Goal: Task Accomplishment & Management: Complete application form

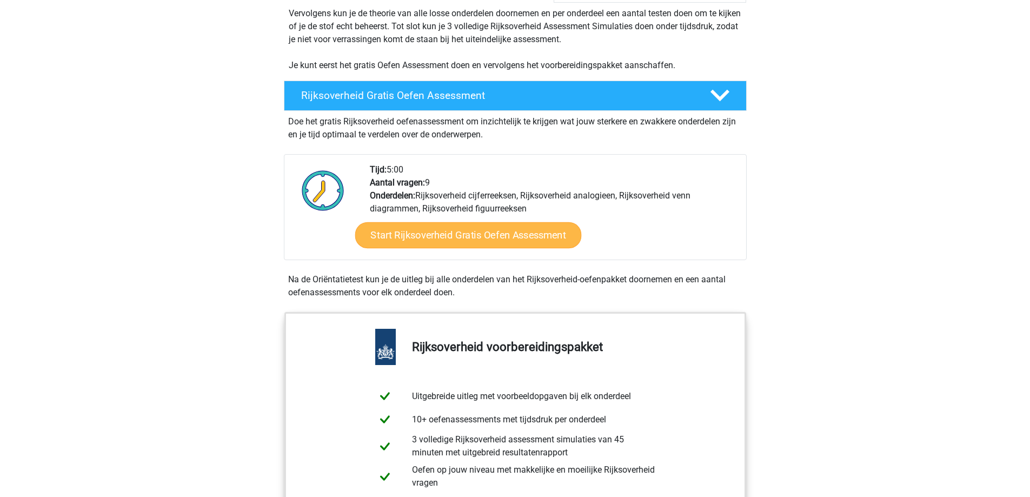
scroll to position [270, 0]
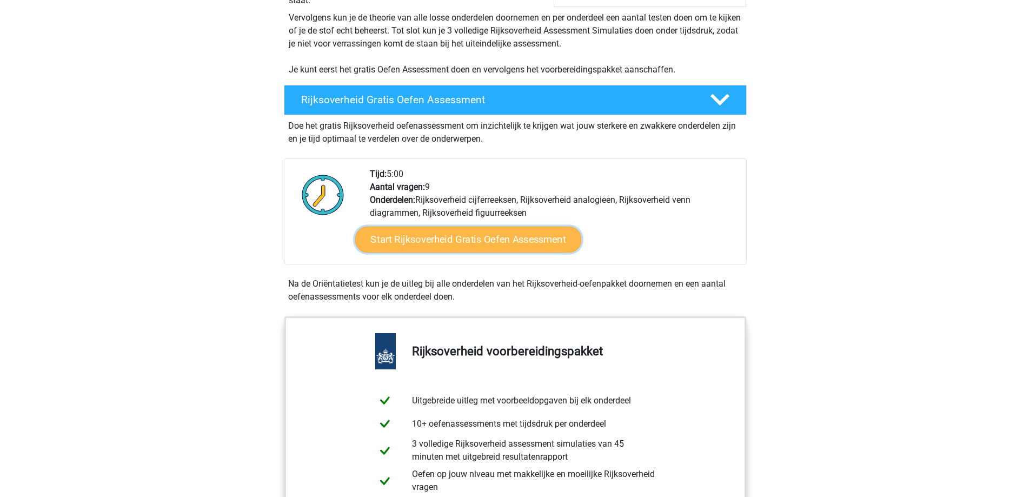
click at [488, 241] on link "Start Rijksoverheid Gratis Oefen Assessment" at bounding box center [468, 239] width 226 height 26
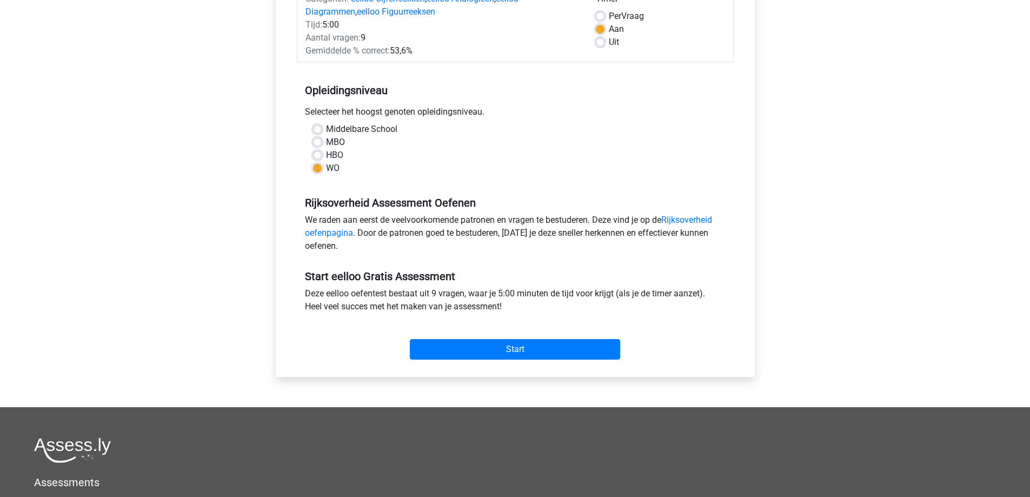
scroll to position [162, 0]
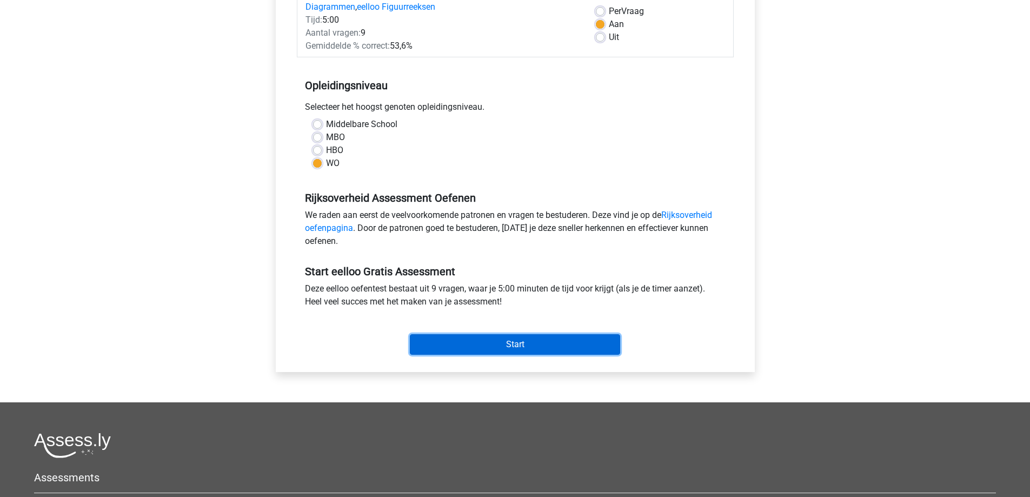
click at [478, 345] on input "Start" at bounding box center [515, 344] width 210 height 21
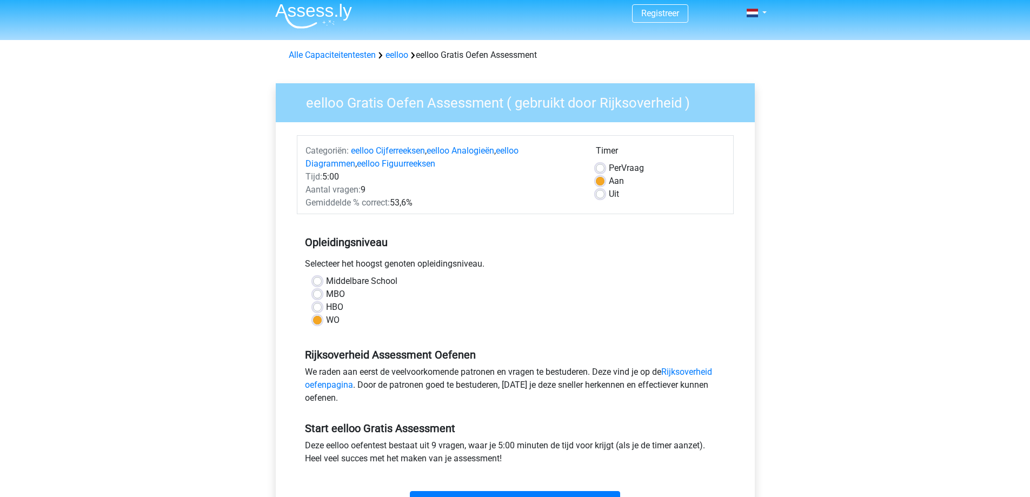
scroll to position [0, 0]
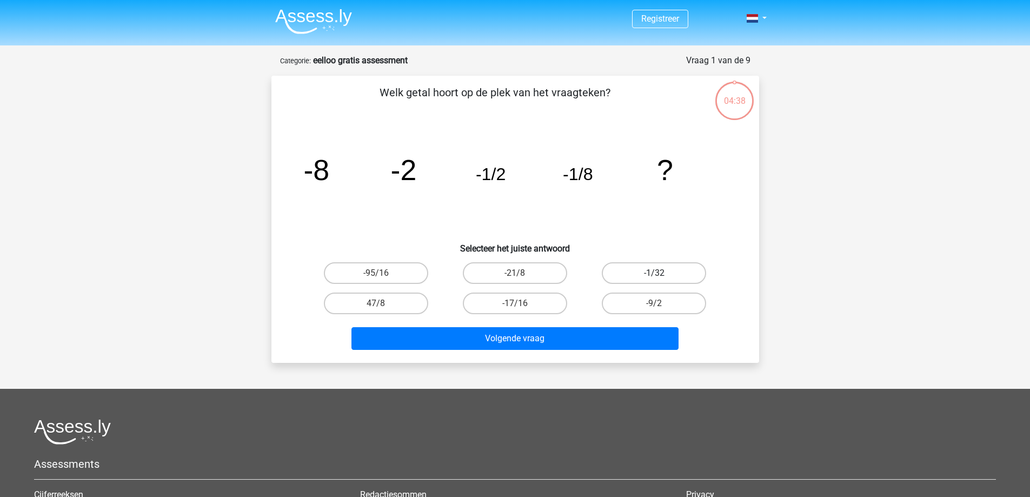
click at [647, 274] on label "-1/32" at bounding box center [654, 273] width 104 height 22
click at [654, 274] on input "-1/32" at bounding box center [657, 276] width 7 height 7
radio input "true"
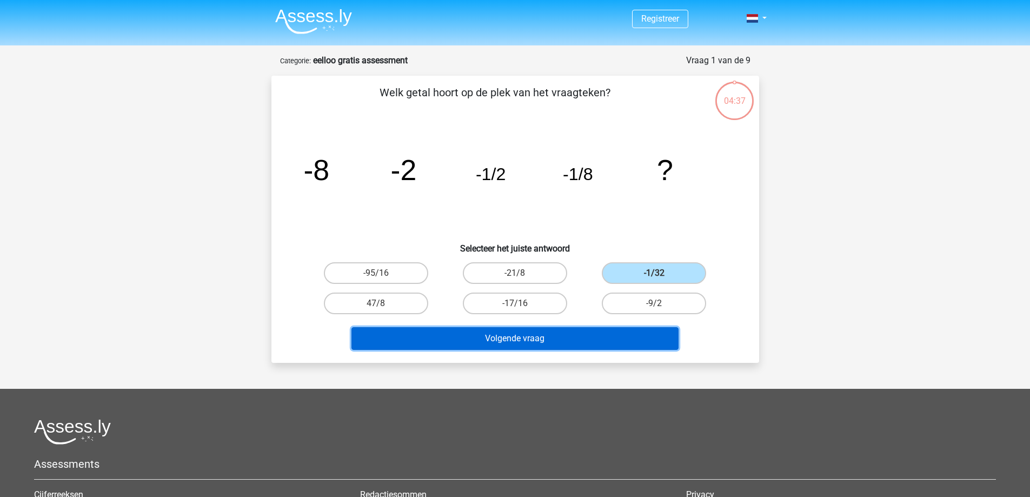
click at [581, 339] on button "Volgende vraag" at bounding box center [514, 338] width 327 height 23
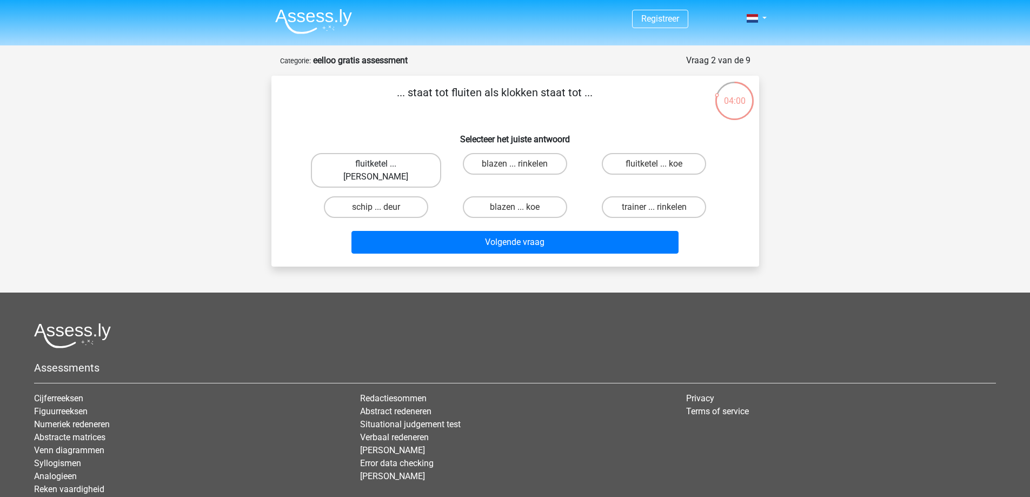
click at [398, 165] on label "fluitketel ... luiden" at bounding box center [376, 170] width 130 height 35
click at [383, 165] on input "fluitketel ... luiden" at bounding box center [379, 167] width 7 height 7
radio input "true"
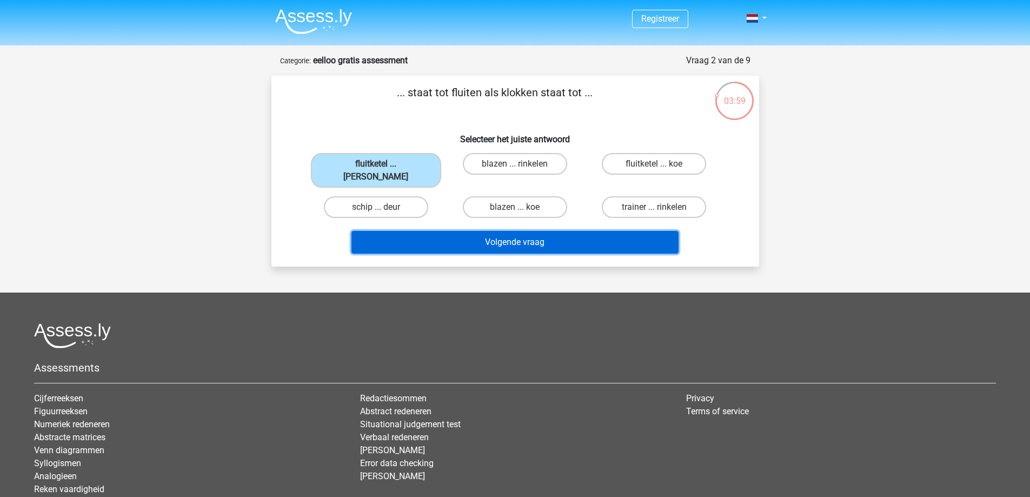
click at [493, 231] on button "Volgende vraag" at bounding box center [514, 242] width 327 height 23
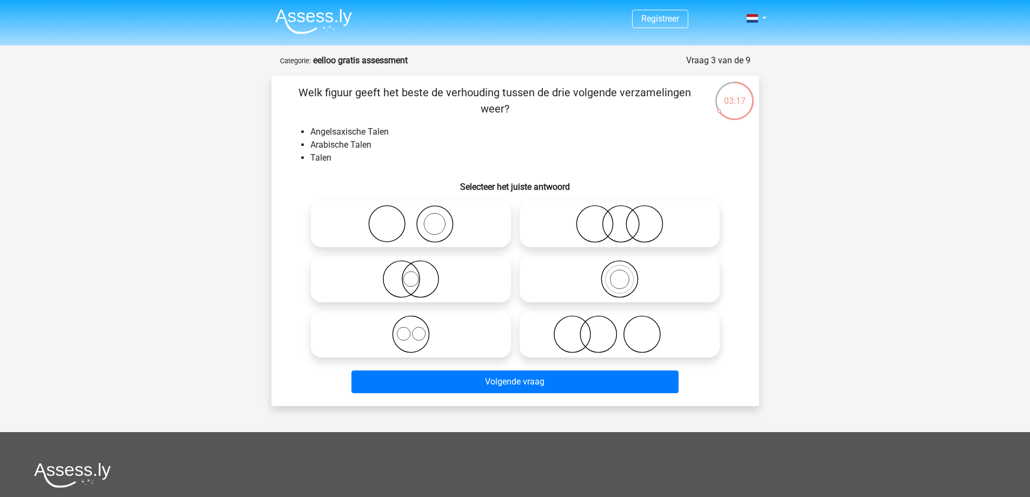
click at [470, 341] on icon at bounding box center [410, 334] width 191 height 38
click at [418, 329] on input "radio" at bounding box center [414, 325] width 7 height 7
radio input "true"
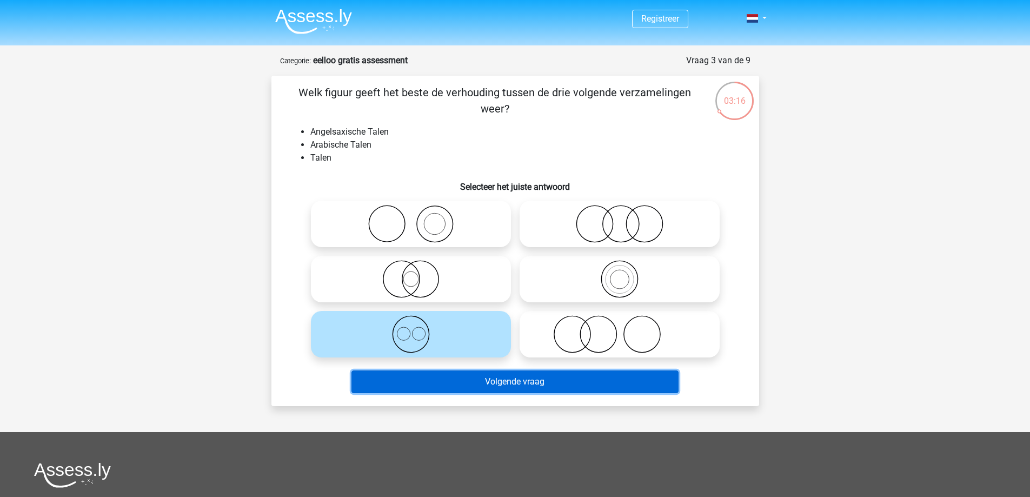
click at [576, 382] on button "Volgende vraag" at bounding box center [514, 381] width 327 height 23
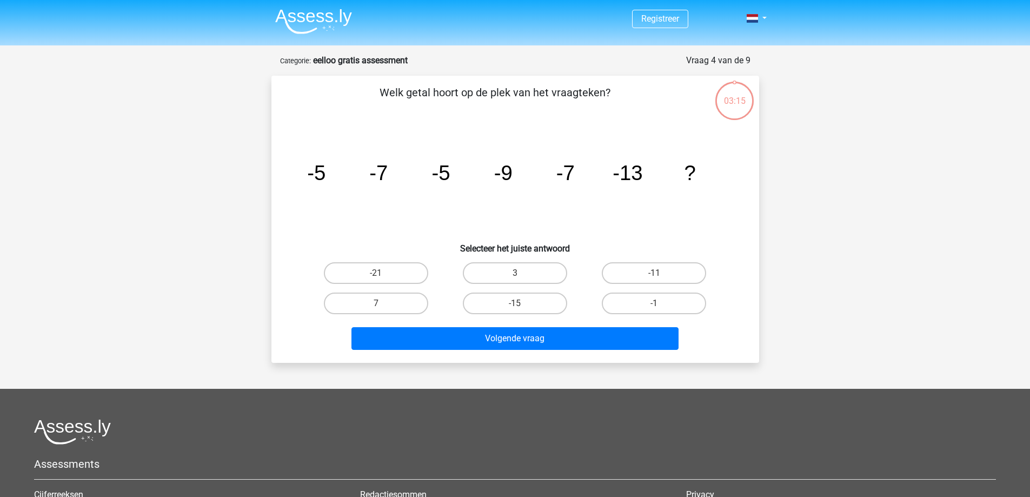
scroll to position [54, 0]
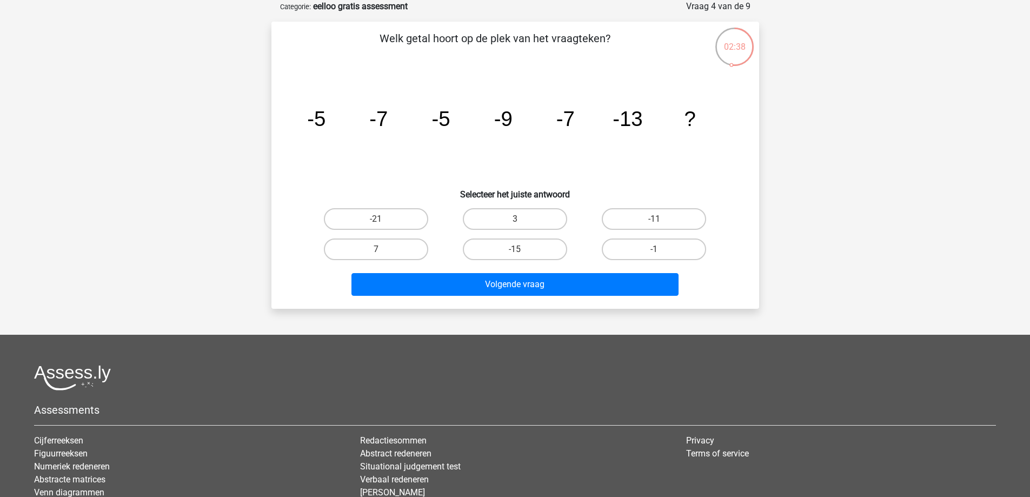
click at [649, 206] on div "-11" at bounding box center [653, 219] width 139 height 30
click at [653, 216] on label "-11" at bounding box center [654, 219] width 104 height 22
click at [654, 219] on input "-11" at bounding box center [657, 222] width 7 height 7
radio input "true"
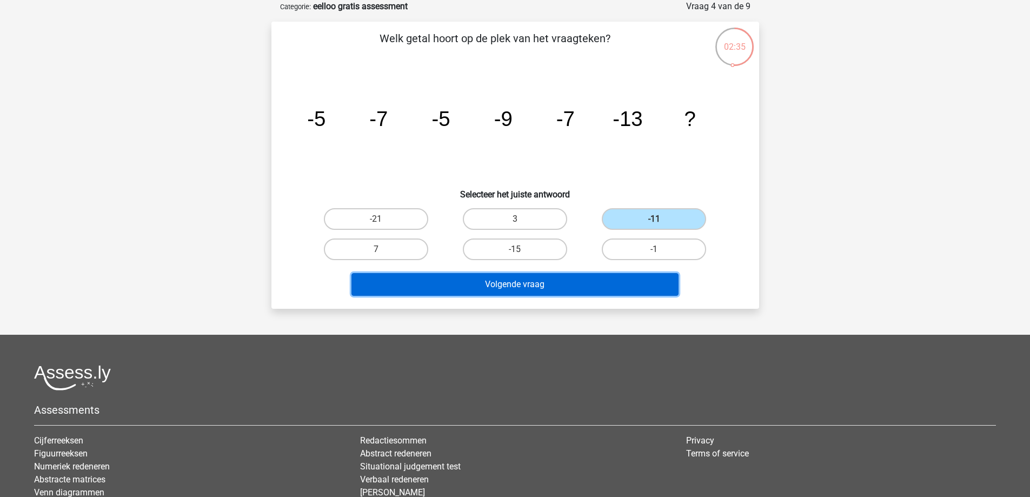
click at [592, 288] on button "Volgende vraag" at bounding box center [514, 284] width 327 height 23
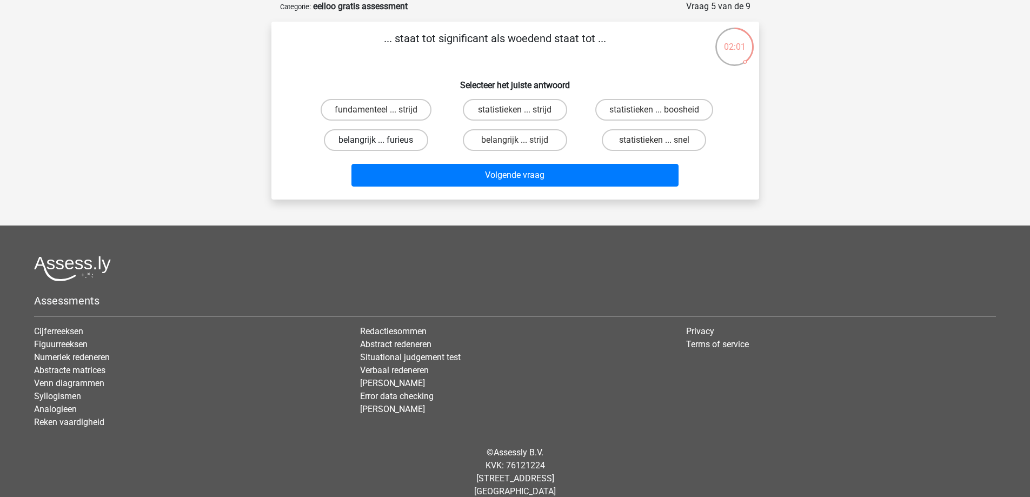
click at [397, 142] on label "belangrijk ... furieus" at bounding box center [376, 140] width 104 height 22
click at [383, 142] on input "belangrijk ... furieus" at bounding box center [379, 143] width 7 height 7
radio input "true"
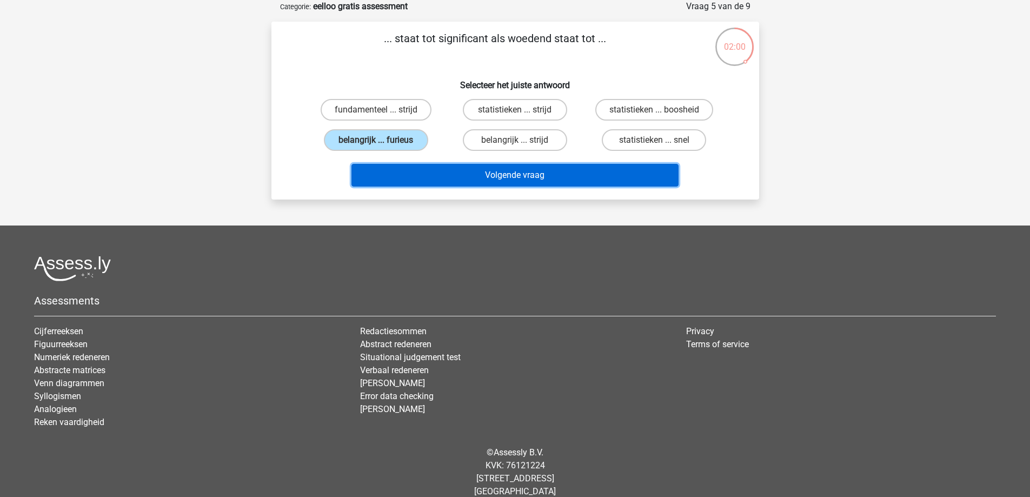
click at [511, 172] on button "Volgende vraag" at bounding box center [514, 175] width 327 height 23
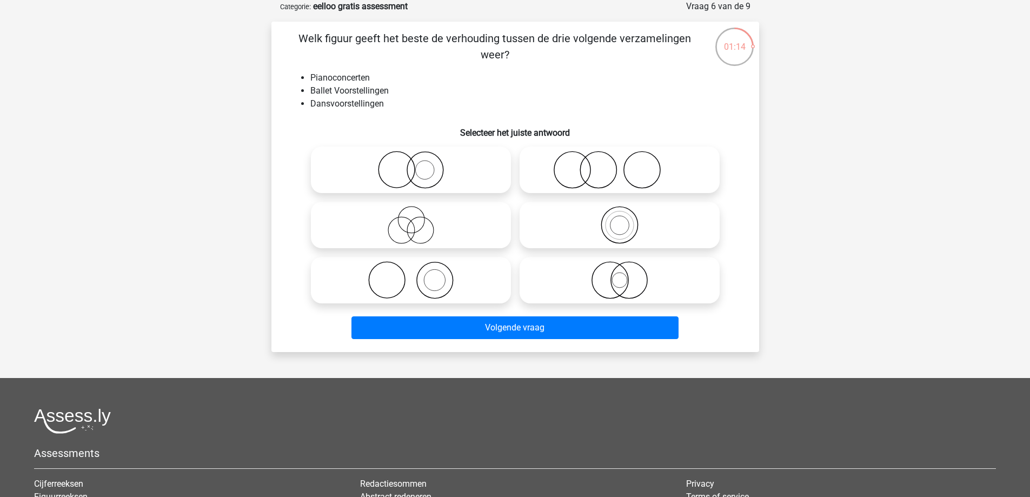
click at [450, 278] on icon at bounding box center [410, 280] width 191 height 38
click at [418, 275] on input "radio" at bounding box center [414, 271] width 7 height 7
radio input "true"
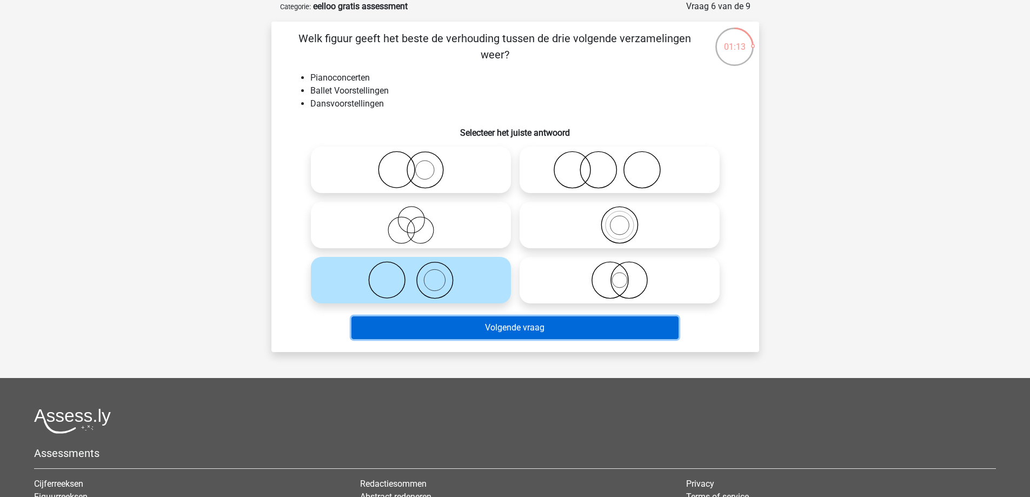
click at [512, 324] on button "Volgende vraag" at bounding box center [514, 327] width 327 height 23
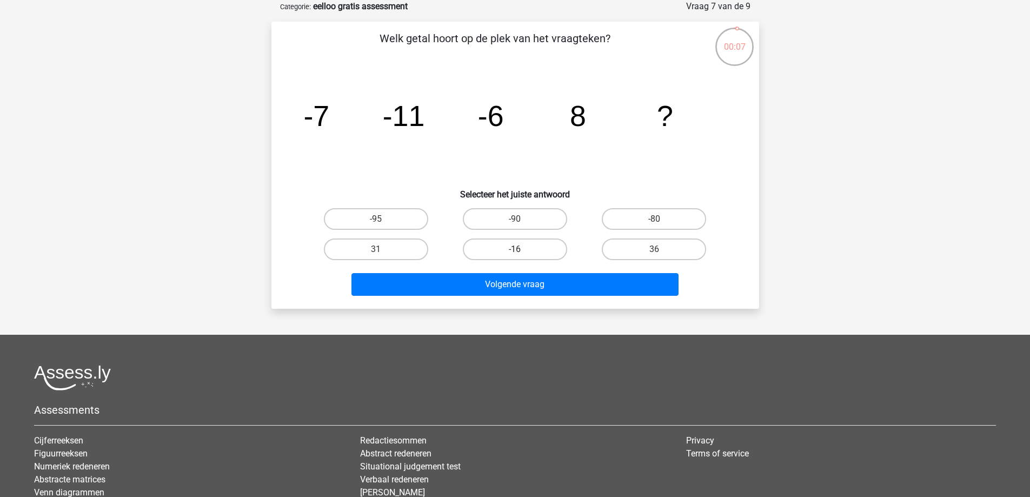
click at [508, 252] on label "-16" at bounding box center [515, 249] width 104 height 22
click at [515, 252] on input "-16" at bounding box center [518, 252] width 7 height 7
radio input "true"
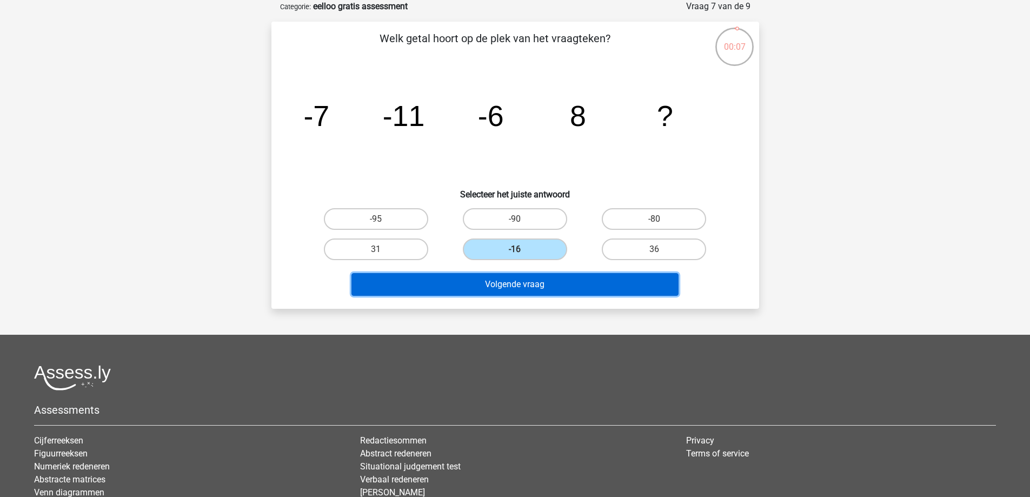
click at [523, 275] on button "Volgende vraag" at bounding box center [514, 284] width 327 height 23
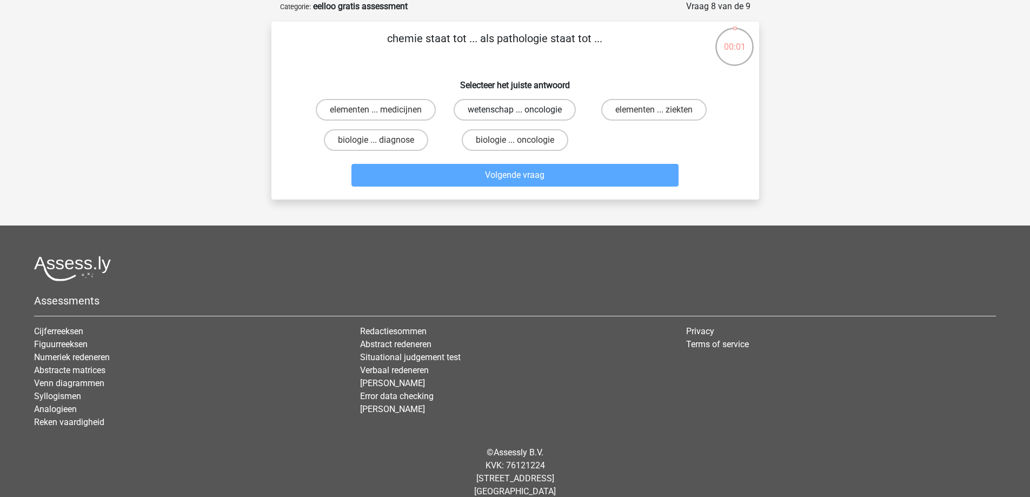
click at [484, 114] on label "wetenschap ... oncologie" at bounding box center [515, 110] width 122 height 22
click at [515, 114] on input "wetenschap ... oncologie" at bounding box center [518, 113] width 7 height 7
radio input "true"
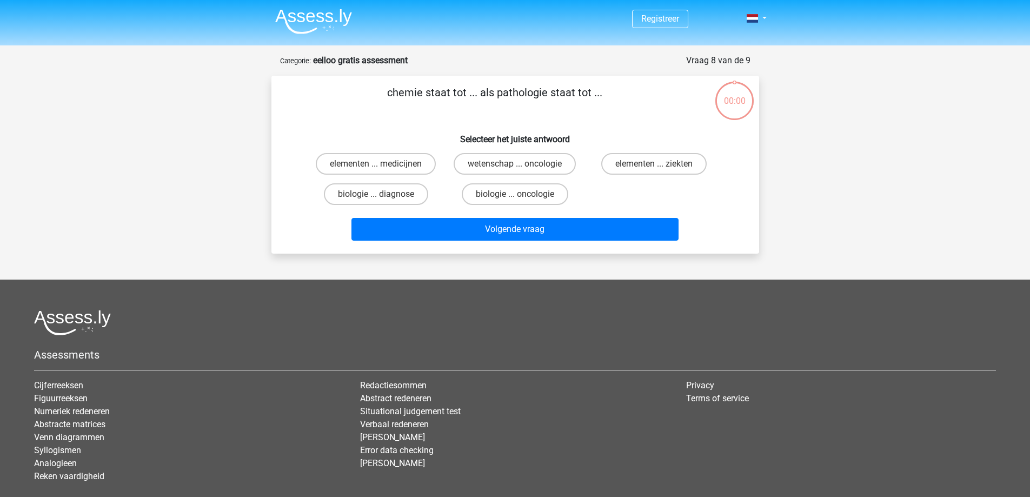
scroll to position [54, 0]
